Goal: Entertainment & Leisure: Consume media (video, audio)

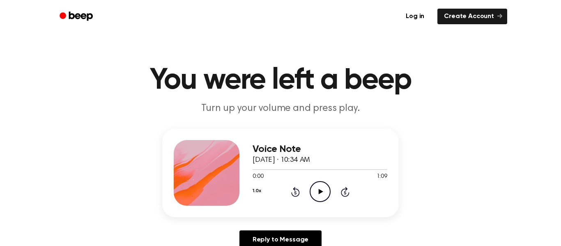
click at [310, 189] on icon "Play Audio" at bounding box center [320, 191] width 21 height 21
click at [315, 196] on icon "Play Audio" at bounding box center [320, 191] width 21 height 21
click at [320, 191] on icon at bounding box center [321, 191] width 5 height 5
click at [268, 169] on div at bounding box center [320, 169] width 135 height 7
